Goal: Information Seeking & Learning: Understand process/instructions

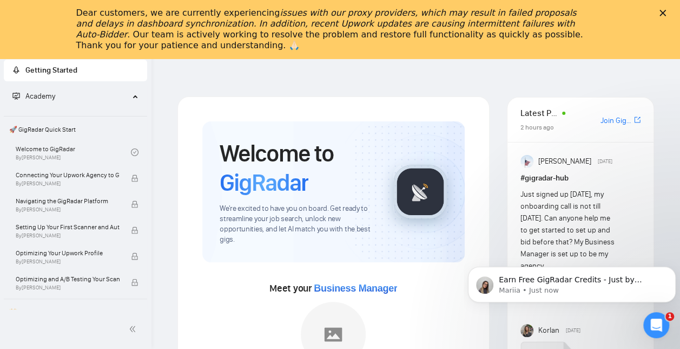
scroll to position [4, 0]
click at [666, 14] on icon "Close" at bounding box center [663, 13] width 6 height 6
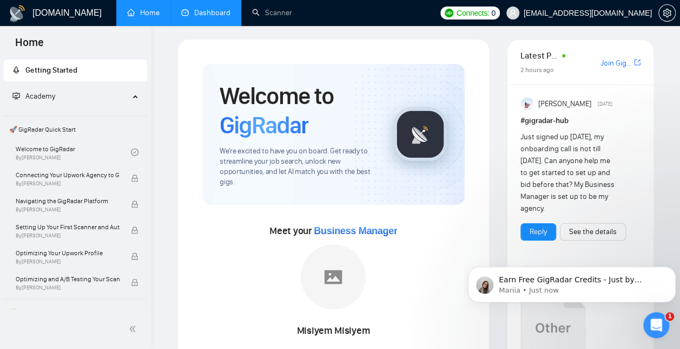
click at [210, 14] on link "Dashboard" at bounding box center [205, 12] width 49 height 9
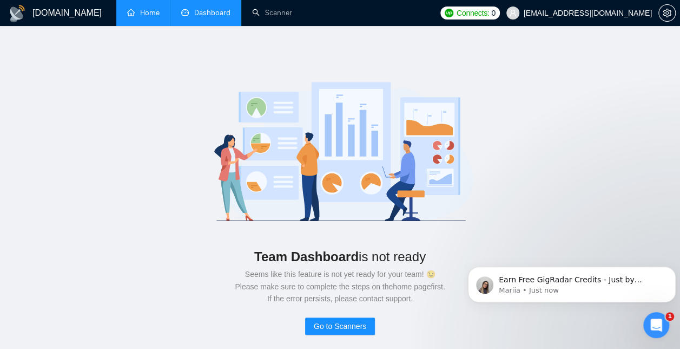
click at [142, 17] on link "Home" at bounding box center [143, 12] width 32 height 9
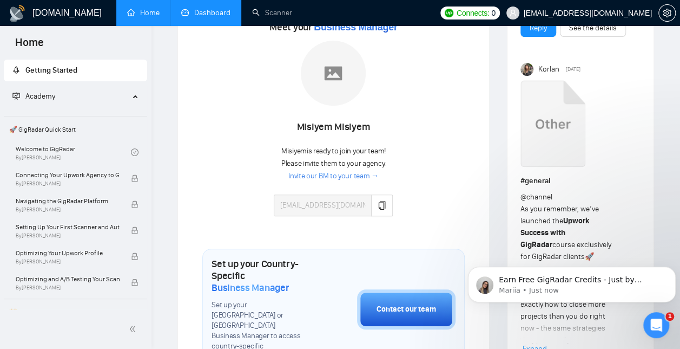
scroll to position [209, 0]
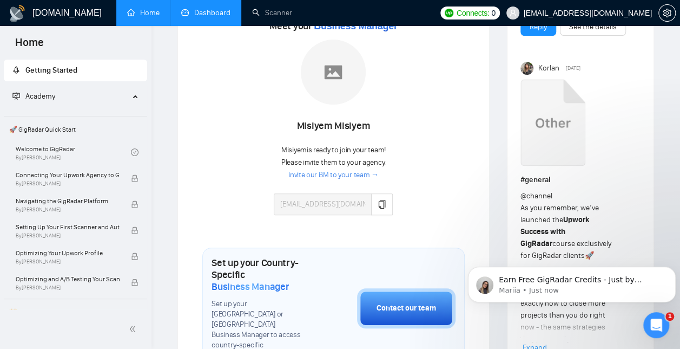
click at [489, 17] on span "Connects:" at bounding box center [473, 13] width 32 height 12
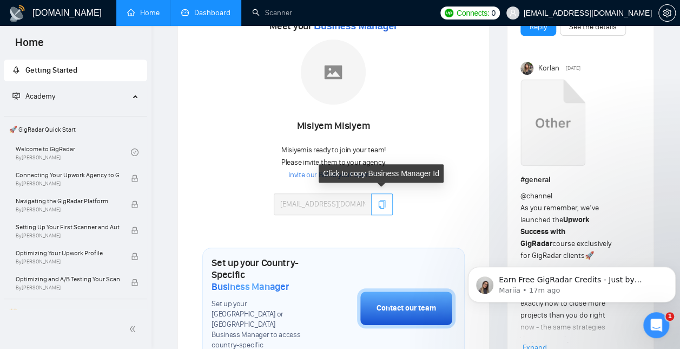
click at [380, 202] on icon "copy" at bounding box center [382, 204] width 9 height 9
click at [379, 204] on icon "copy" at bounding box center [382, 204] width 9 height 9
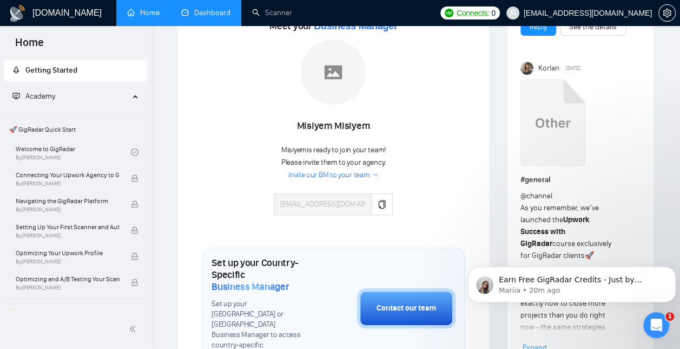
click at [215, 14] on link "Dashboard" at bounding box center [205, 12] width 49 height 9
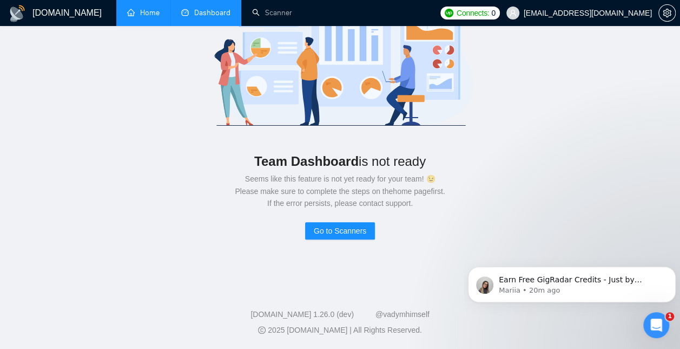
scroll to position [95, 0]
click at [264, 14] on link "Scanner" at bounding box center [272, 12] width 40 height 9
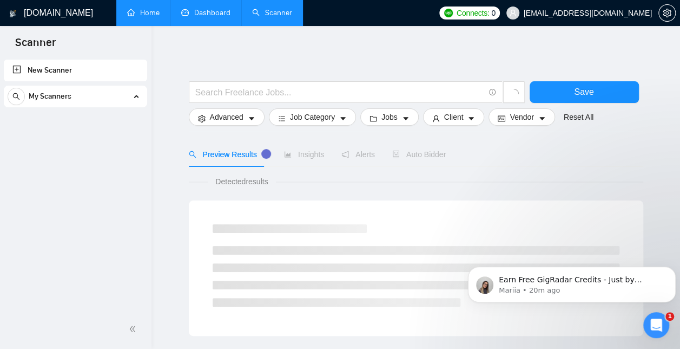
click at [144, 11] on link "Home" at bounding box center [143, 12] width 32 height 9
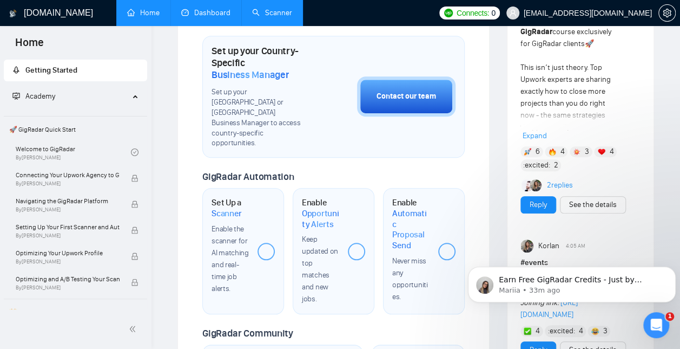
scroll to position [435, 0]
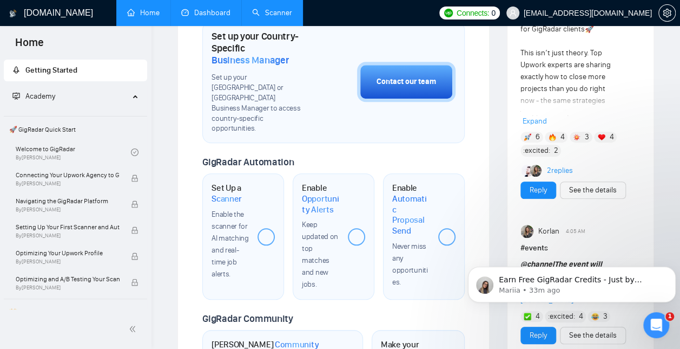
click at [249, 208] on div "Enable the scanner for AI matching and real-time job alerts." at bounding box center [230, 243] width 37 height 71
click at [229, 184] on div "Set Up a Scanner Enable the scanner for AI matching and real-time job alerts." at bounding box center [230, 230] width 37 height 97
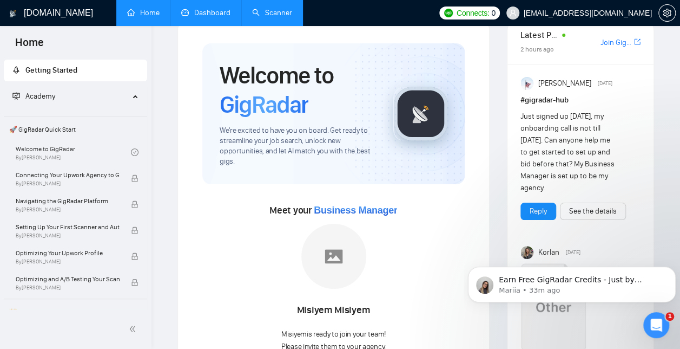
scroll to position [0, 0]
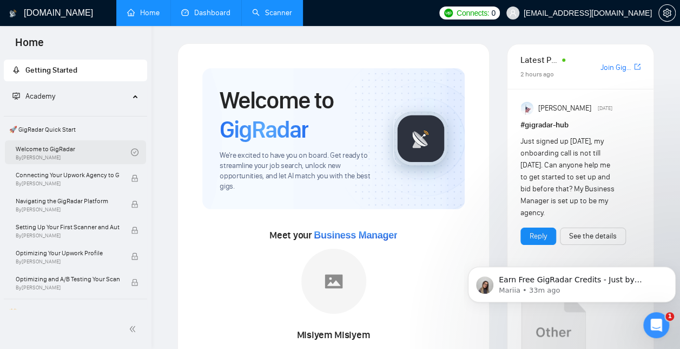
click at [36, 148] on link "Welcome to GigRadar By [PERSON_NAME]" at bounding box center [73, 152] width 115 height 24
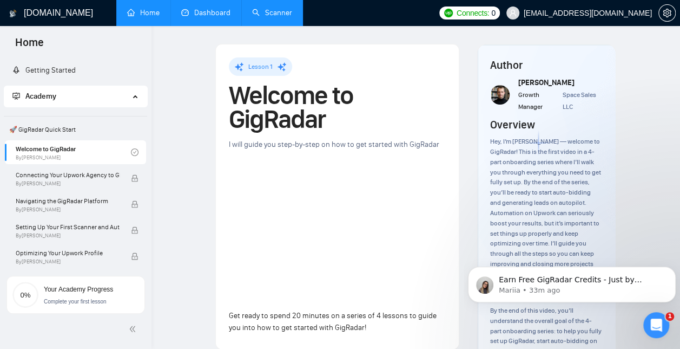
click at [403, 294] on div "Lesson 1 Welcome to GigRadar I will guide you step-by-step on how to get starte…" at bounding box center [337, 196] width 217 height 278
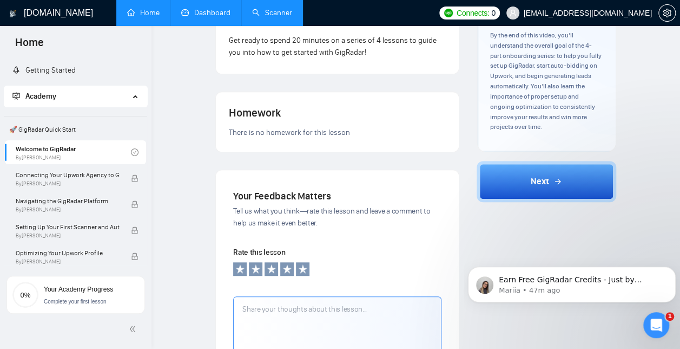
scroll to position [276, 0]
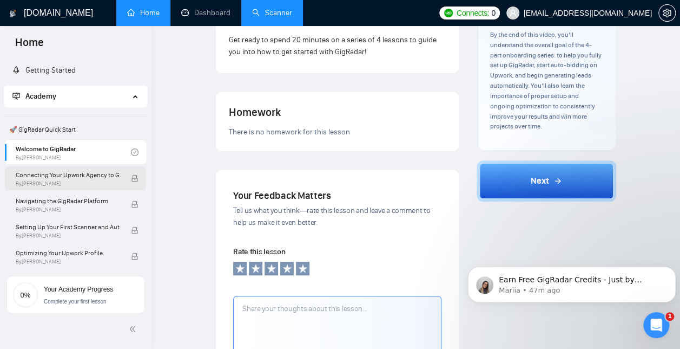
click at [107, 176] on span "Connecting Your Upwork Agency to GigRadar" at bounding box center [68, 174] width 104 height 11
click at [90, 176] on span "Connecting Your Upwork Agency to GigRadar" at bounding box center [68, 174] width 104 height 11
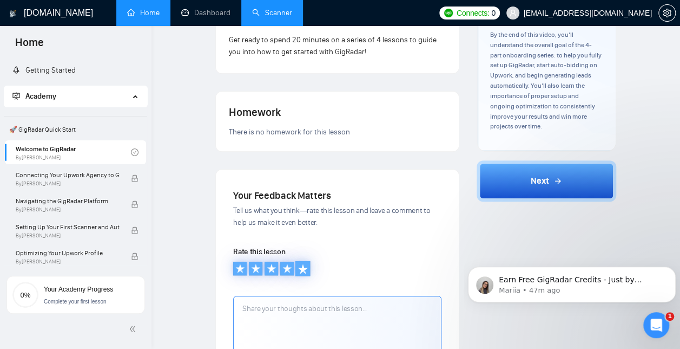
click at [309, 265] on div at bounding box center [303, 267] width 15 height 15
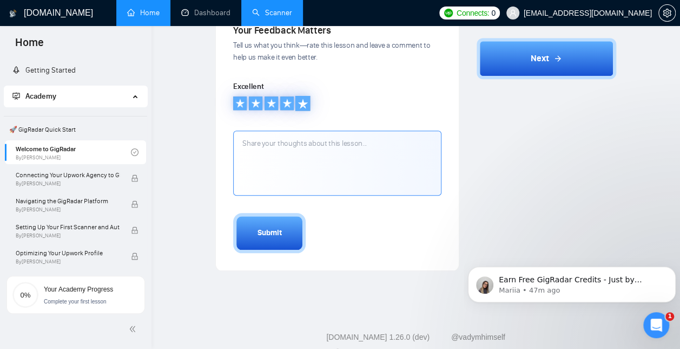
scroll to position [444, 0]
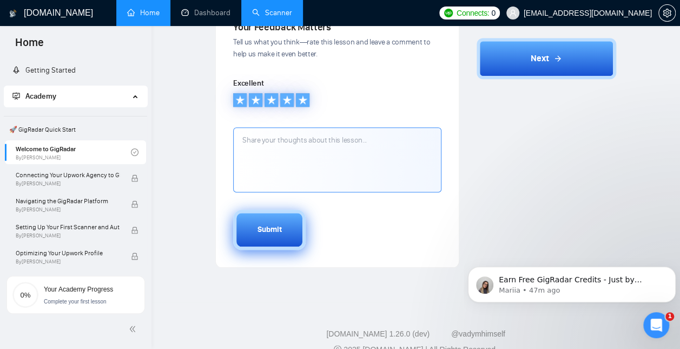
click at [269, 232] on div "Submit" at bounding box center [270, 230] width 24 height 12
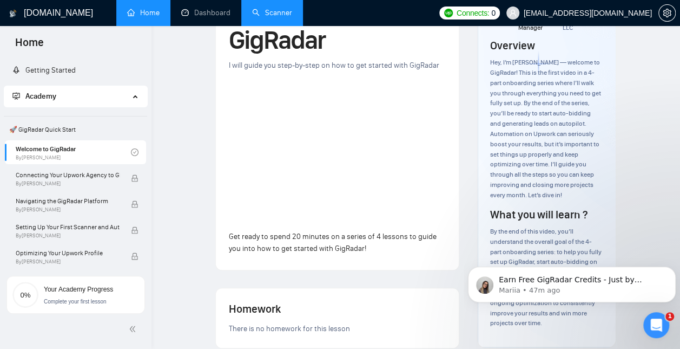
scroll to position [0, 0]
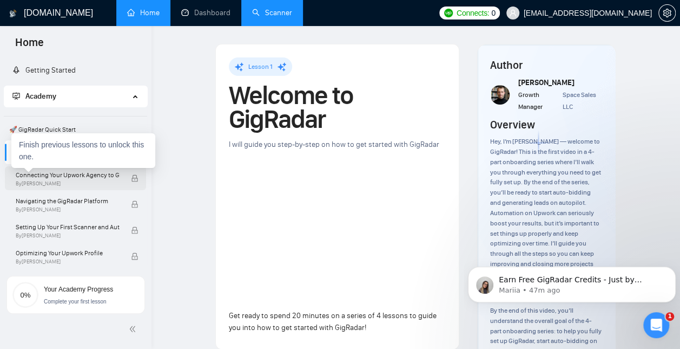
click at [100, 175] on span "Connecting Your Upwork Agency to GigRadar" at bounding box center [68, 174] width 104 height 11
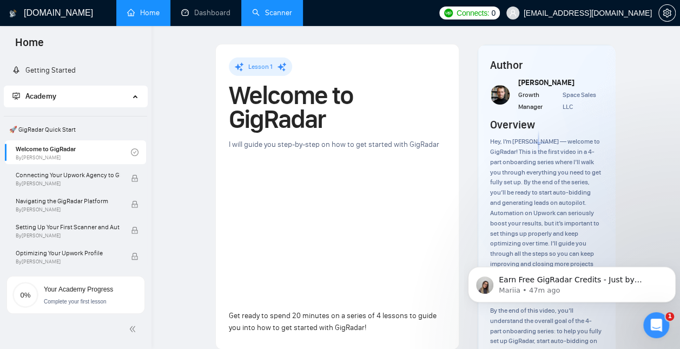
click at [214, 152] on div "Lesson 1 Welcome to GigRadar I will guide you step-by-step on how to get starte…" at bounding box center [337, 291] width 261 height 495
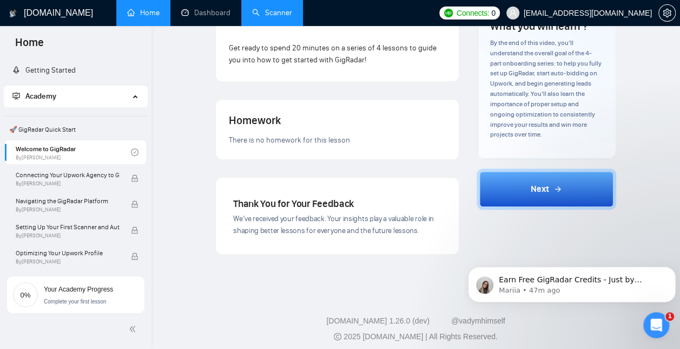
scroll to position [273, 0]
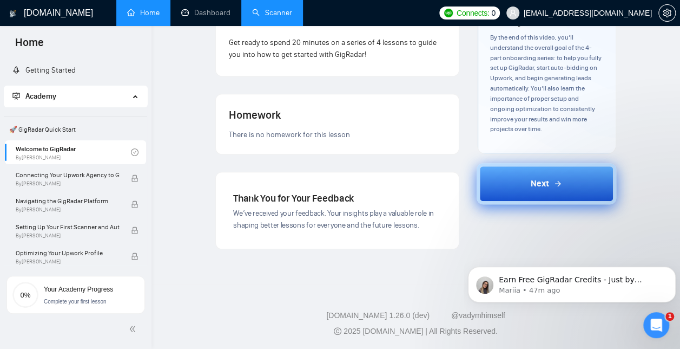
click at [554, 193] on button "Next" at bounding box center [547, 183] width 140 height 41
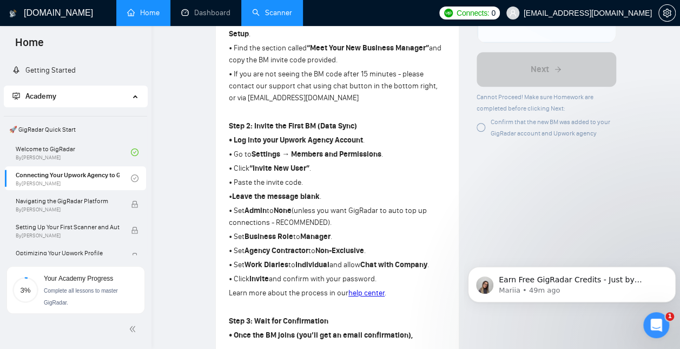
scroll to position [343, 0]
click at [214, 11] on link "Dashboard" at bounding box center [205, 12] width 49 height 9
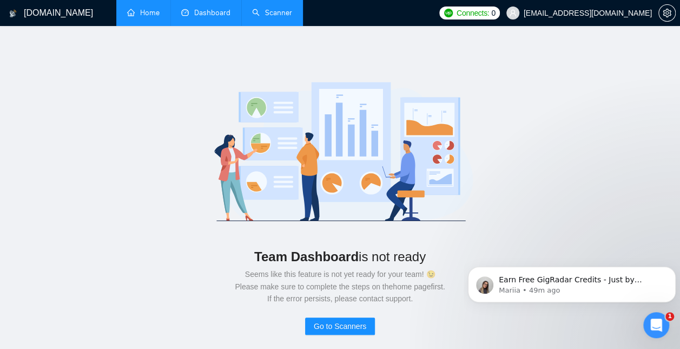
click at [146, 15] on link "Home" at bounding box center [143, 12] width 32 height 9
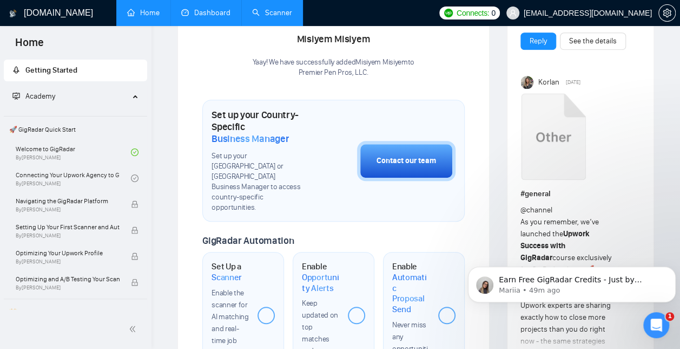
scroll to position [297, 0]
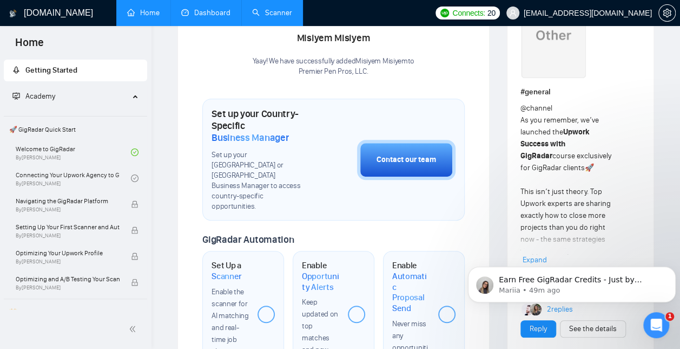
click at [284, 159] on span "Set up your [GEOGRAPHIC_DATA] or [GEOGRAPHIC_DATA] Business Manager to access c…" at bounding box center [257, 180] width 91 height 61
click at [267, 137] on span "Business Manager" at bounding box center [250, 138] width 77 height 12
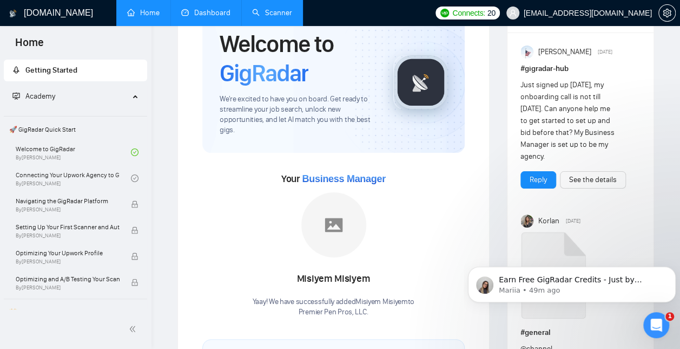
scroll to position [56, 0]
click at [362, 181] on span "Business Manager" at bounding box center [343, 179] width 83 height 11
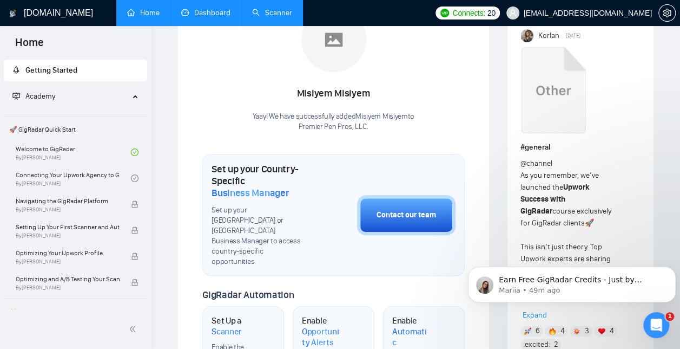
scroll to position [241, 0]
click at [277, 233] on span "Set up your [GEOGRAPHIC_DATA] or [GEOGRAPHIC_DATA] Business Manager to access c…" at bounding box center [257, 235] width 91 height 61
click at [83, 178] on link "Connecting Your Upwork Agency to GigRadar By [PERSON_NAME]" at bounding box center [73, 178] width 115 height 24
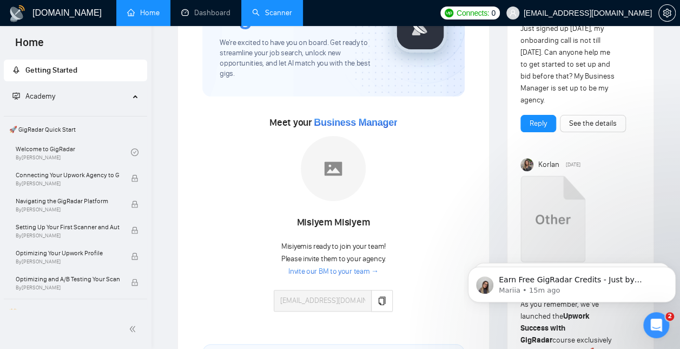
scroll to position [122, 0]
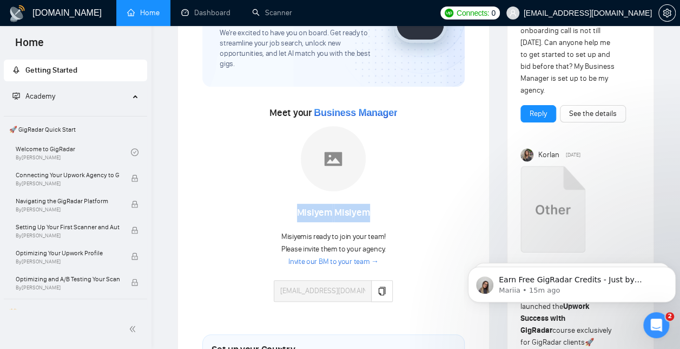
drag, startPoint x: 380, startPoint y: 211, endPoint x: 285, endPoint y: 217, distance: 95.4
click at [285, 217] on div "Misiyem Misiyem" at bounding box center [333, 213] width 119 height 18
copy div "Misiyem Misiyem"
click at [376, 113] on span "Business Manager" at bounding box center [355, 112] width 83 height 11
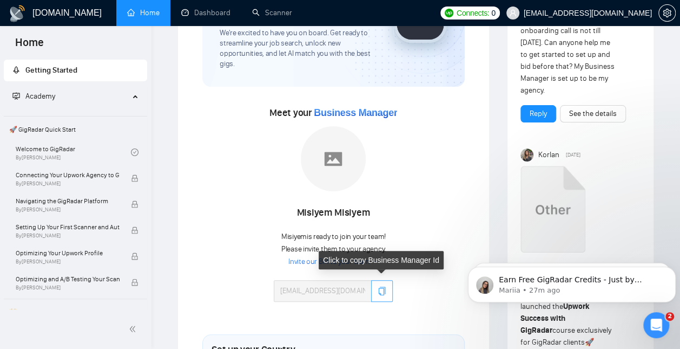
click at [379, 294] on button "button" at bounding box center [382, 291] width 22 height 22
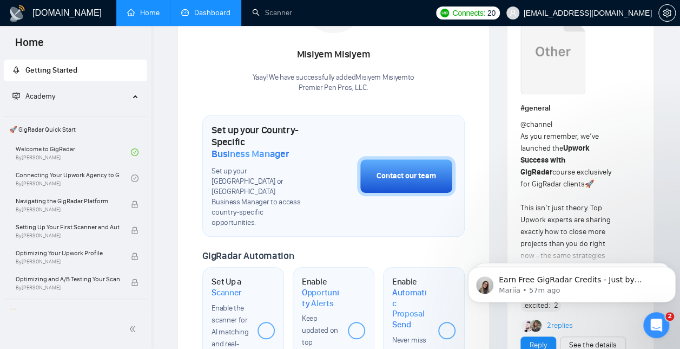
scroll to position [284, 0]
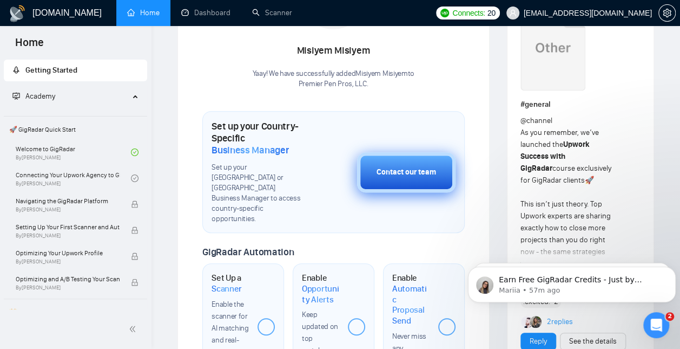
click at [403, 152] on button "Contact our team" at bounding box center [406, 172] width 99 height 40
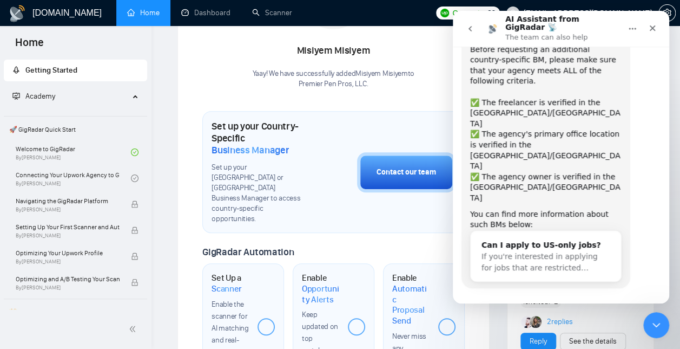
scroll to position [95, 0]
click at [543, 309] on button "Yes, I meet all of the criteria - request a new BM" at bounding box center [563, 324] width 184 height 31
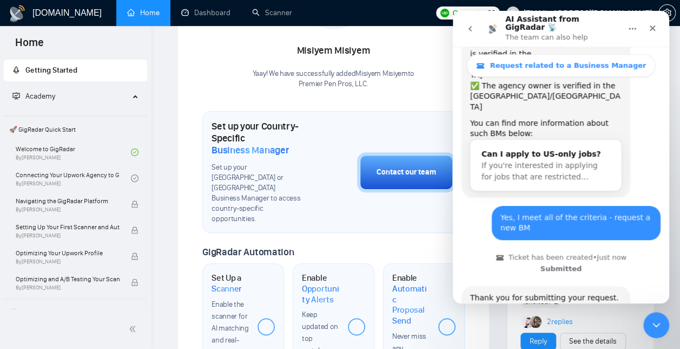
scroll to position [270, 0]
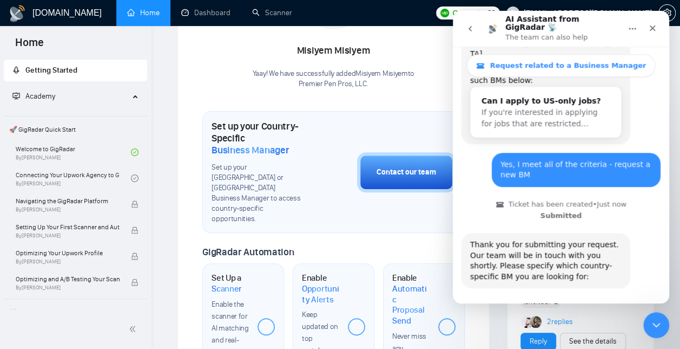
click at [603, 308] on button "🇺🇸 US-based business manager" at bounding box center [588, 319] width 136 height 22
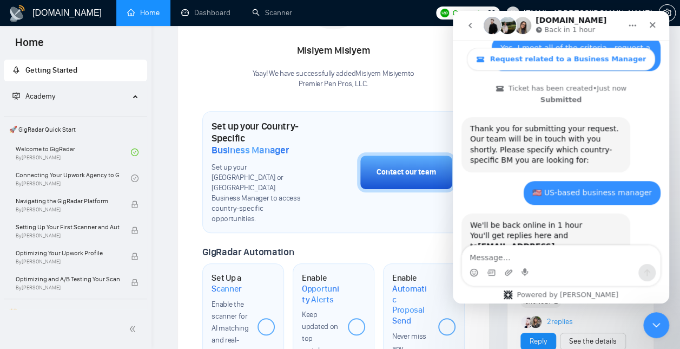
scroll to position [380, 0]
